Goal: Information Seeking & Learning: Learn about a topic

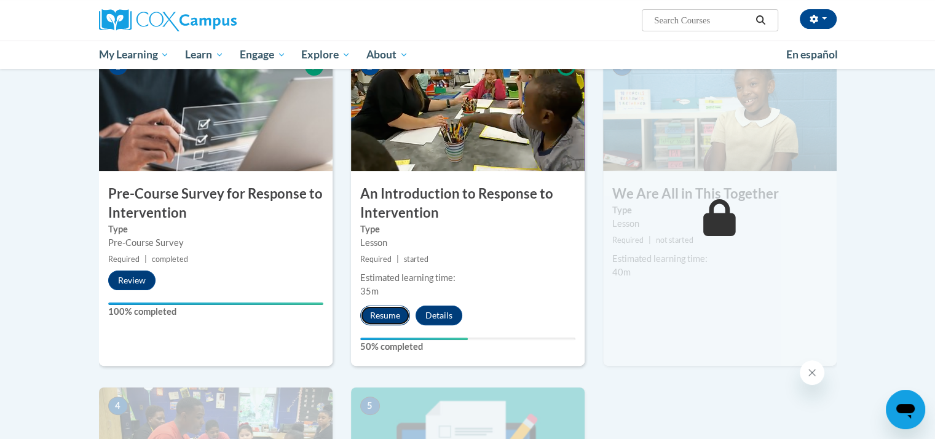
click at [389, 307] on button "Resume" at bounding box center [385, 316] width 50 height 20
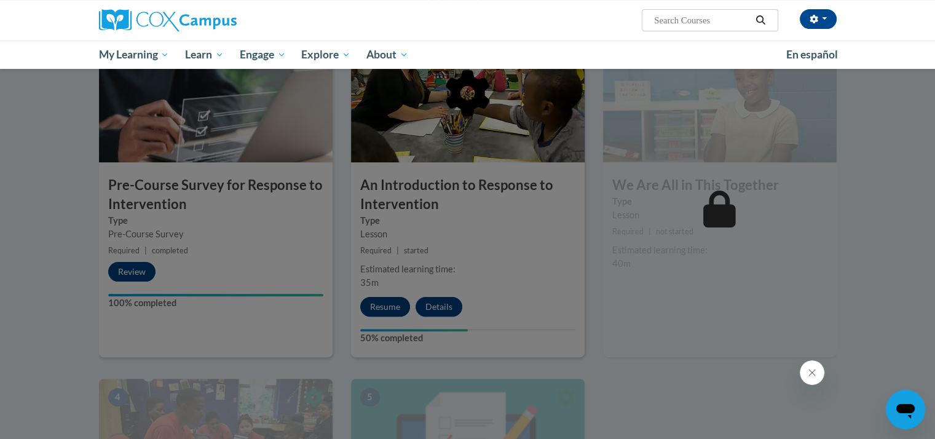
scroll to position [289, 0]
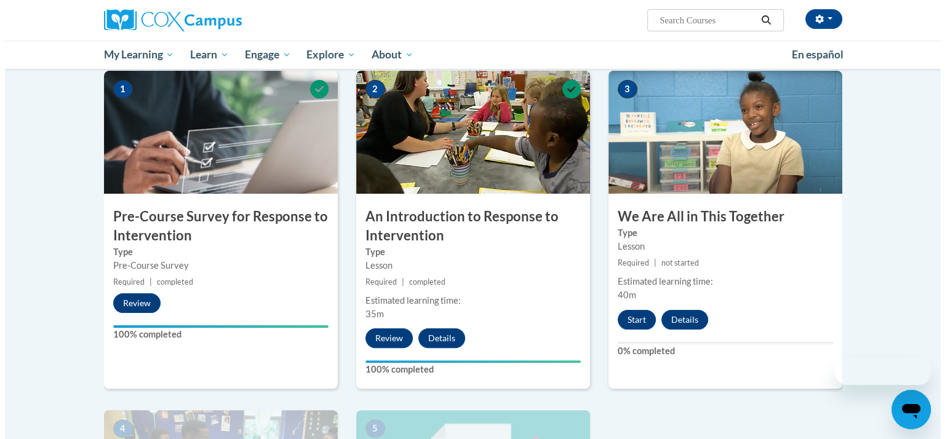
scroll to position [249, 0]
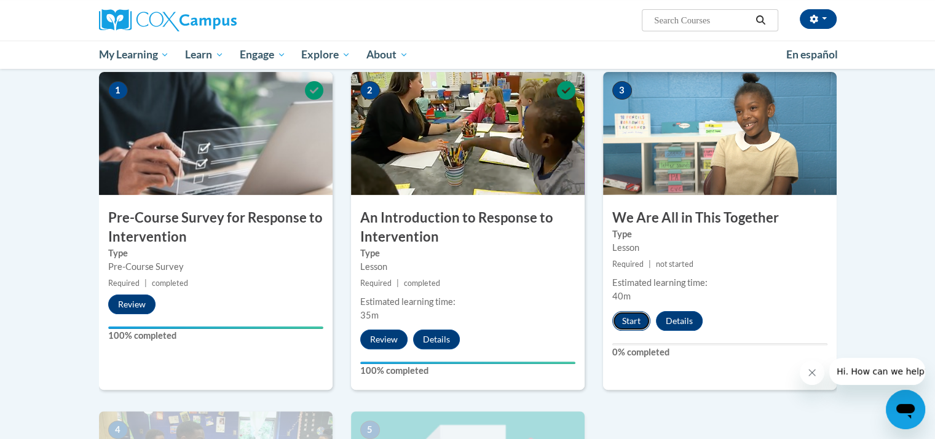
click at [643, 319] on button "Start" at bounding box center [632, 321] width 38 height 20
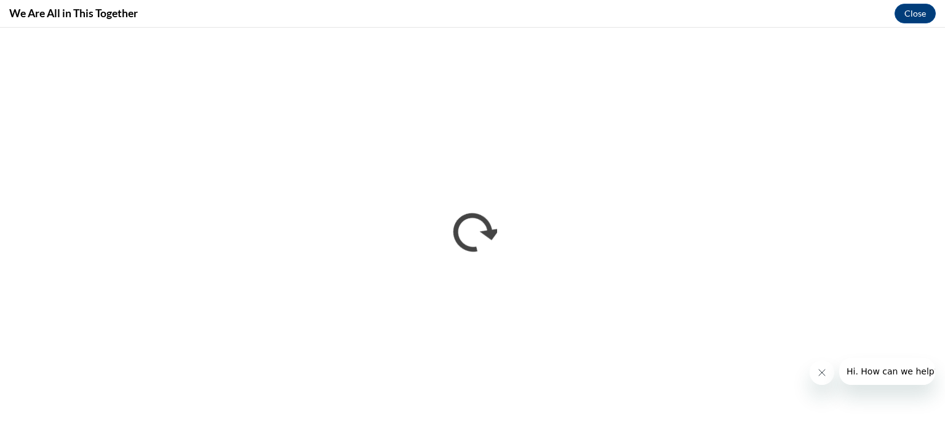
scroll to position [0, 0]
